Goal: Task Accomplishment & Management: Manage account settings

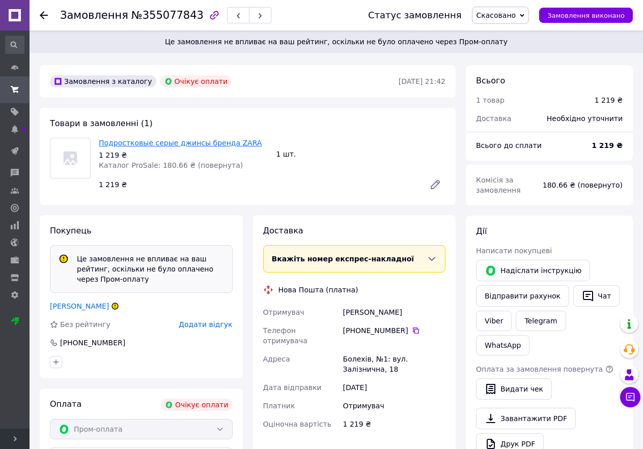
click at [113, 147] on link "Подростковые серые джинсы бренда ZARA" at bounding box center [180, 143] width 163 height 8
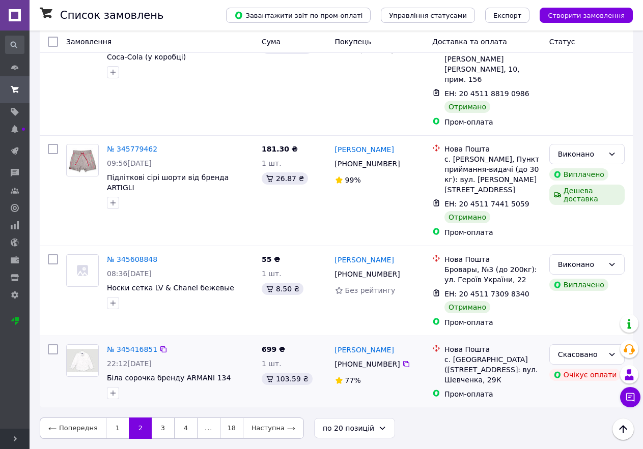
scroll to position [2006, 0]
click at [157, 429] on link "3" at bounding box center [163, 428] width 22 height 21
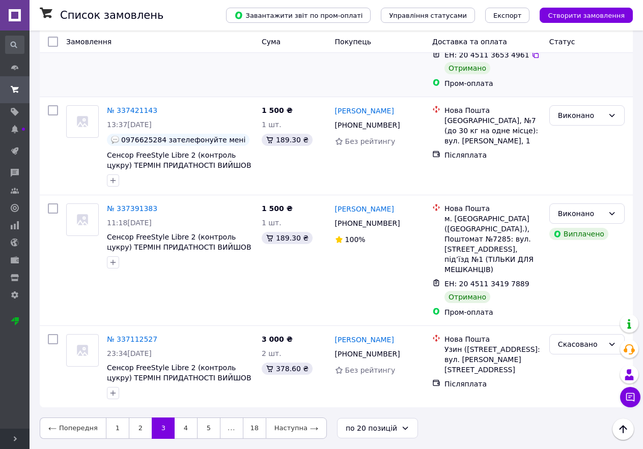
scroll to position [2070, 0]
click at [175, 426] on link "4" at bounding box center [186, 428] width 22 height 21
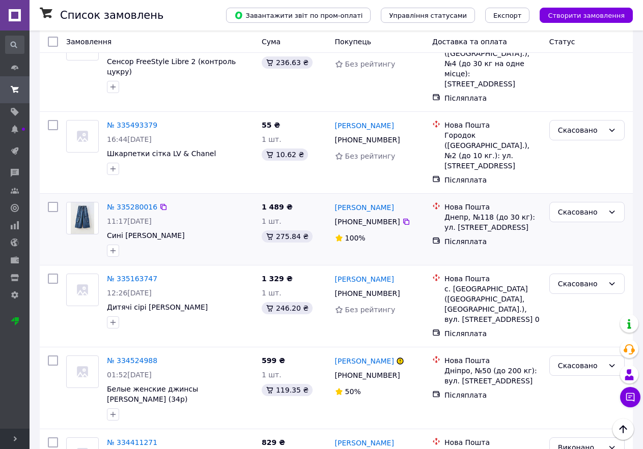
scroll to position [305, 0]
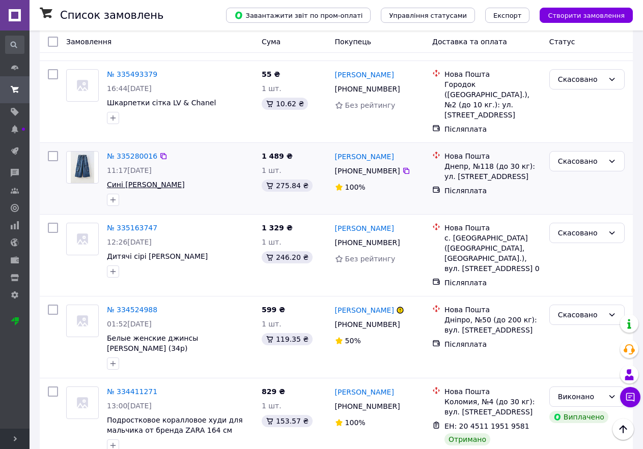
click at [138, 189] on span "Сині [PERSON_NAME]" at bounding box center [146, 185] width 78 height 8
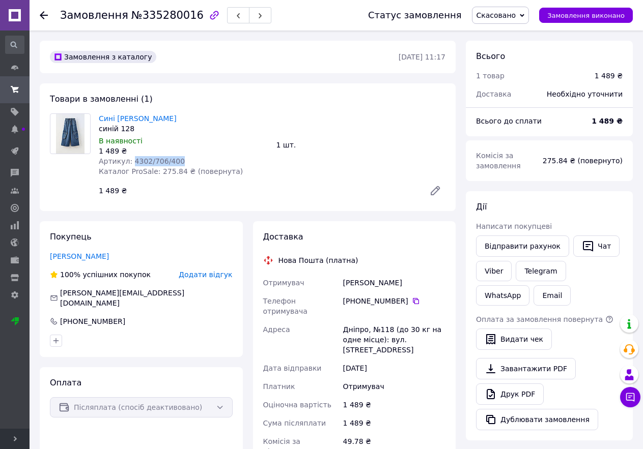
drag, startPoint x: 143, startPoint y: 178, endPoint x: 191, endPoint y: 175, distance: 49.0
click at [191, 166] on div "Артикул: 4302/706/400" at bounding box center [184, 161] width 170 height 10
copy span "4302/706/400"
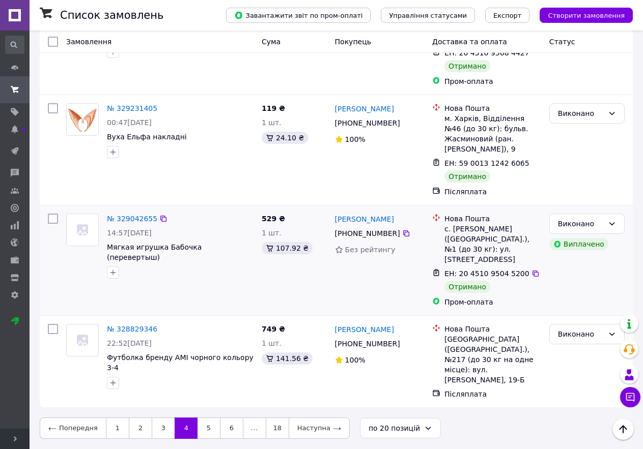
scroll to position [2048, 0]
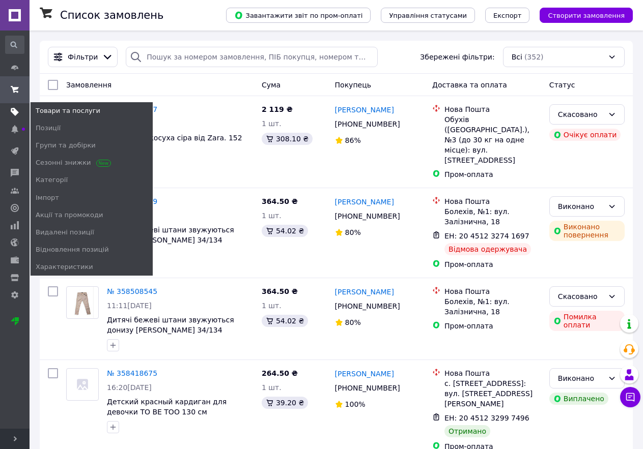
click at [26, 113] on span at bounding box center [15, 111] width 30 height 9
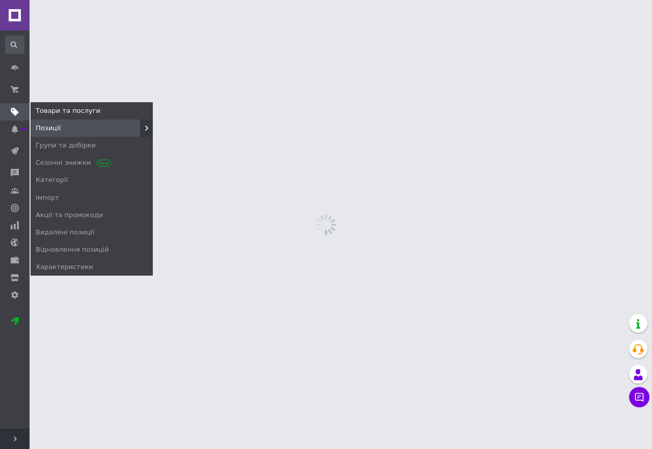
click at [42, 126] on span "Позиції" at bounding box center [48, 128] width 25 height 9
